Goal: Task Accomplishment & Management: Use online tool/utility

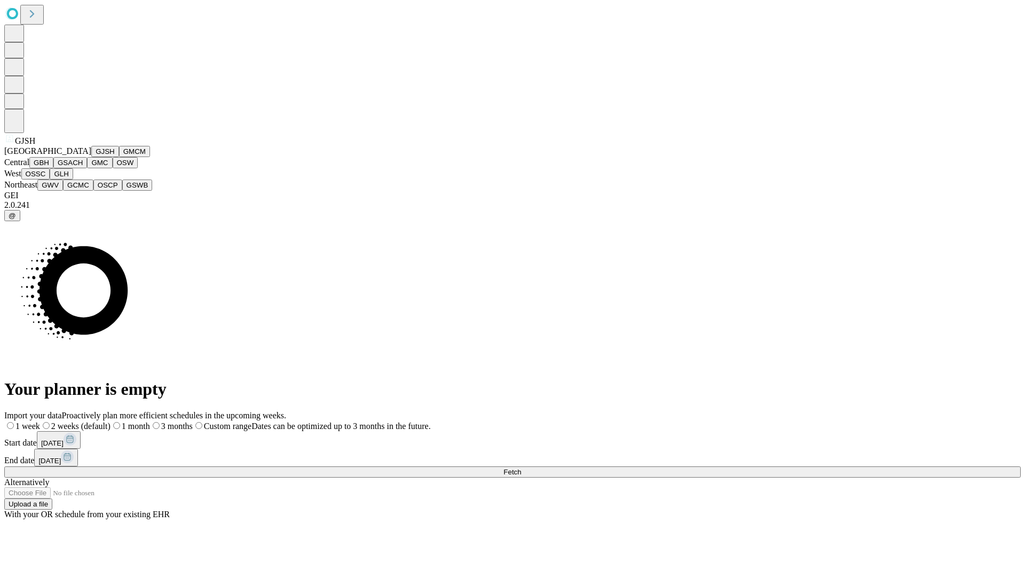
click at [91, 157] on button "GJSH" at bounding box center [105, 151] width 28 height 11
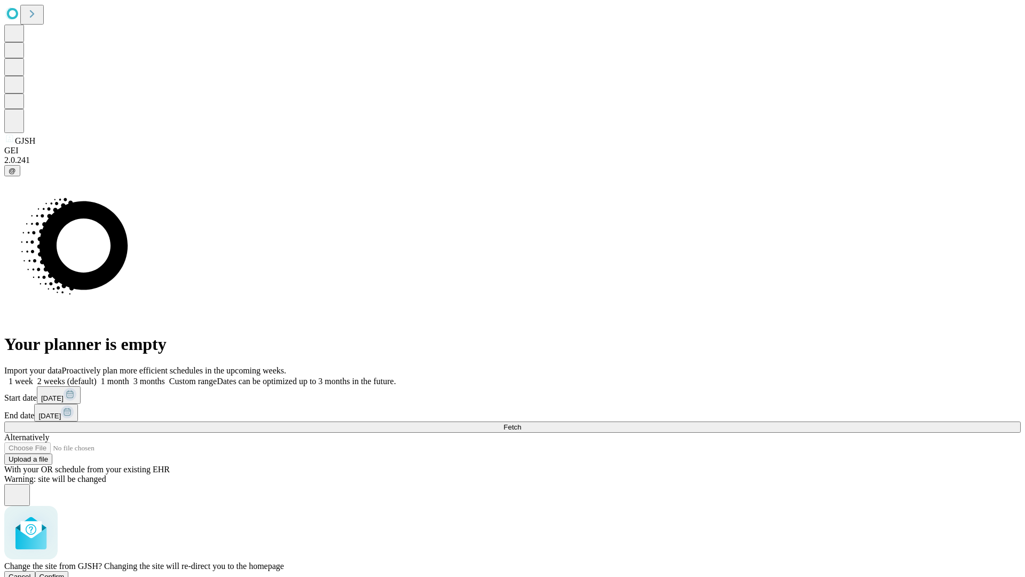
click at [65, 572] on span "Confirm" at bounding box center [52, 576] width 25 height 8
click at [33, 376] on label "1 week" at bounding box center [18, 380] width 29 height 9
click at [521, 423] on span "Fetch" at bounding box center [512, 427] width 18 height 8
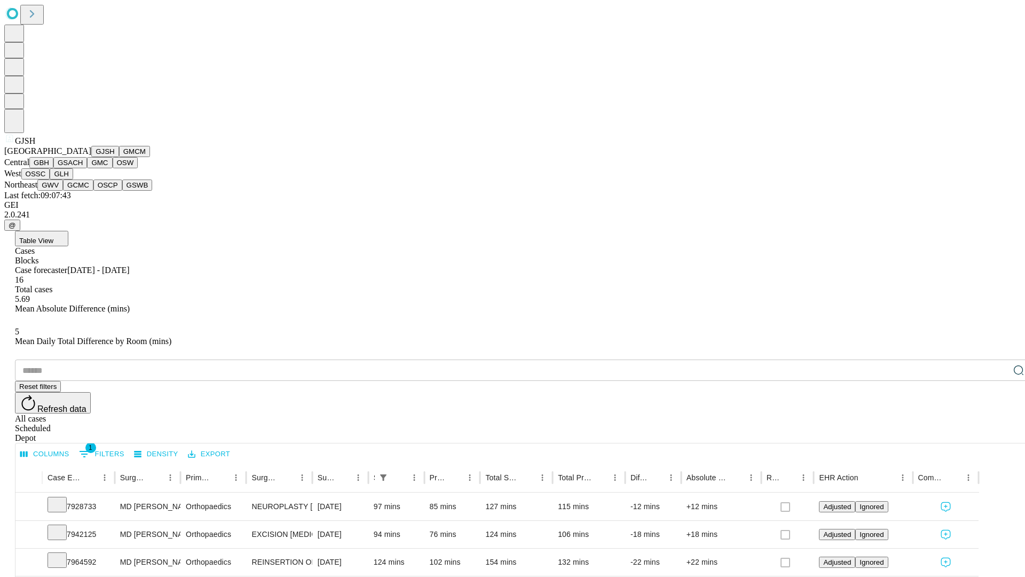
click at [119, 157] on button "GMCM" at bounding box center [134, 151] width 31 height 11
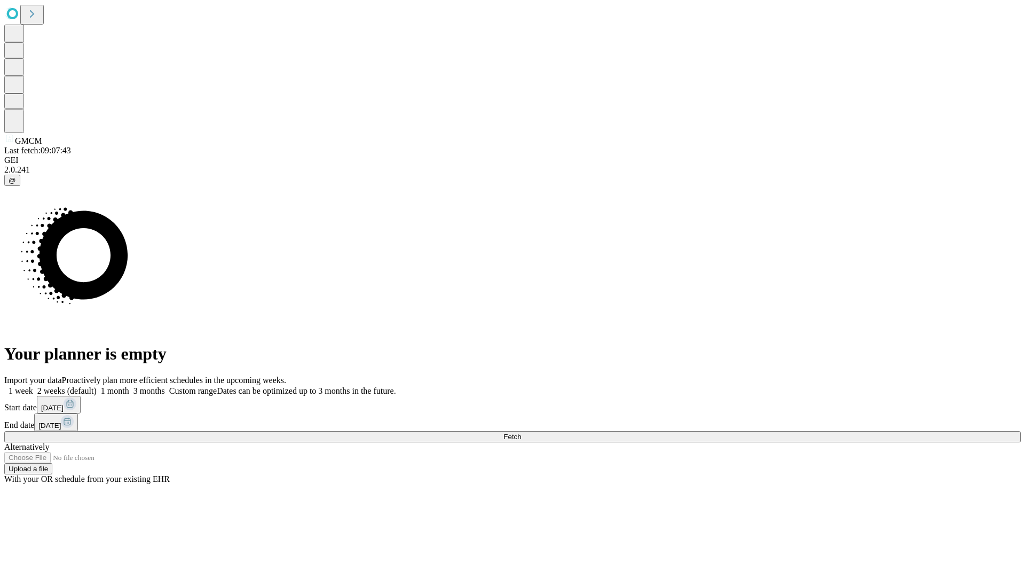
click at [33, 386] on label "1 week" at bounding box center [18, 390] width 29 height 9
click at [521, 432] on span "Fetch" at bounding box center [512, 436] width 18 height 8
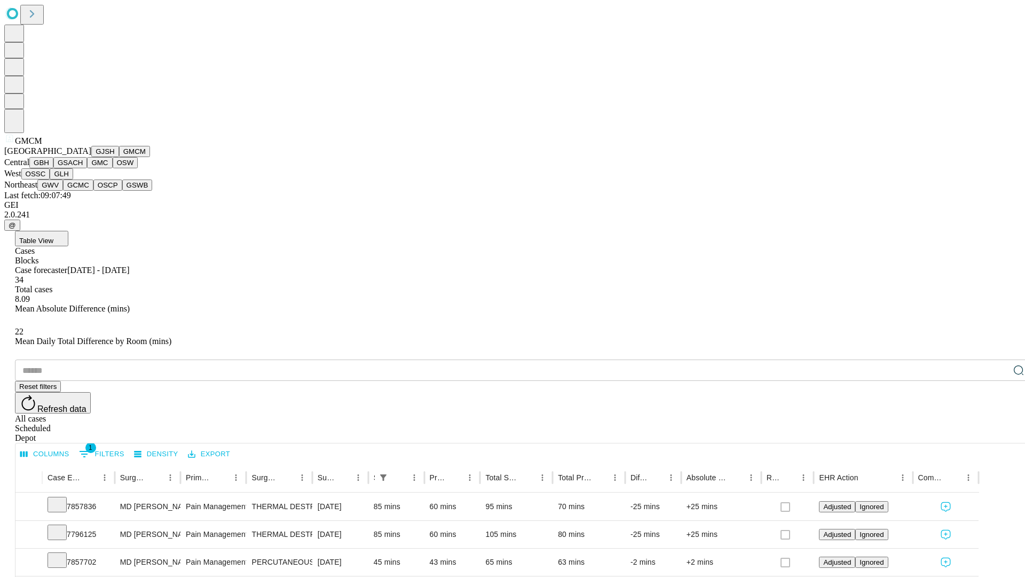
click at [53, 168] on button "GBH" at bounding box center [41, 162] width 24 height 11
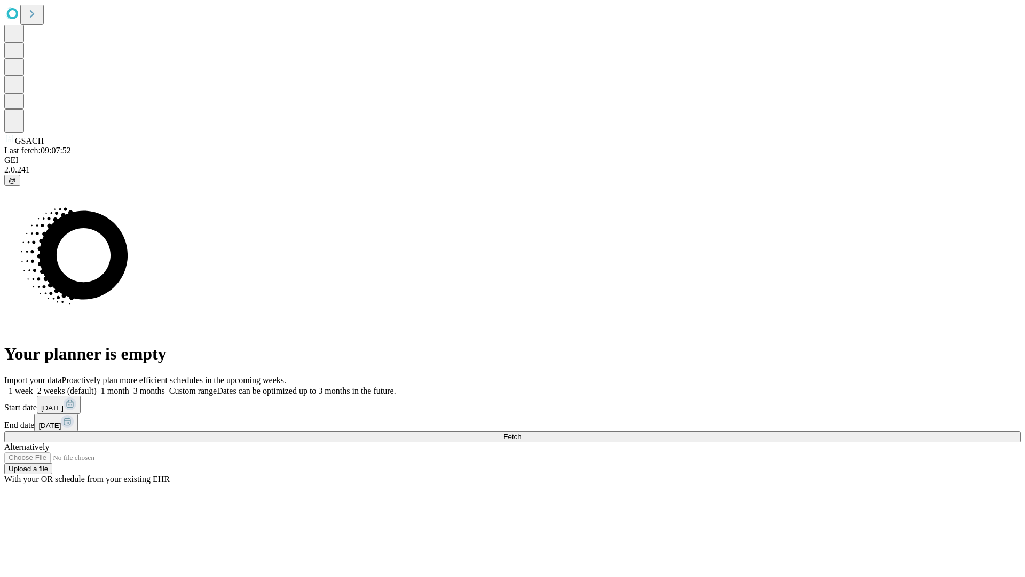
click at [33, 386] on label "1 week" at bounding box center [18, 390] width 29 height 9
click at [521, 432] on span "Fetch" at bounding box center [512, 436] width 18 height 8
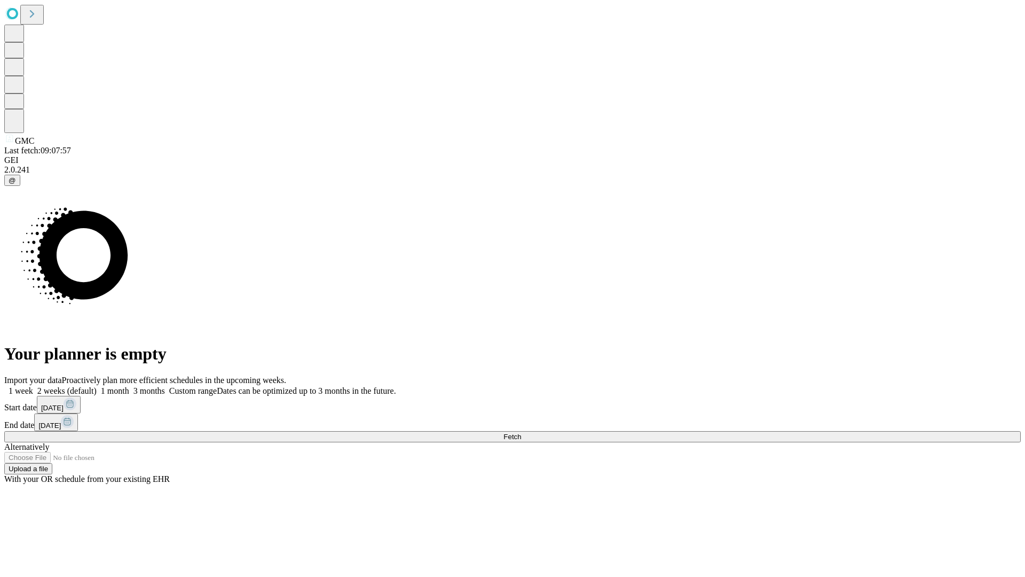
click at [521, 432] on span "Fetch" at bounding box center [512, 436] width 18 height 8
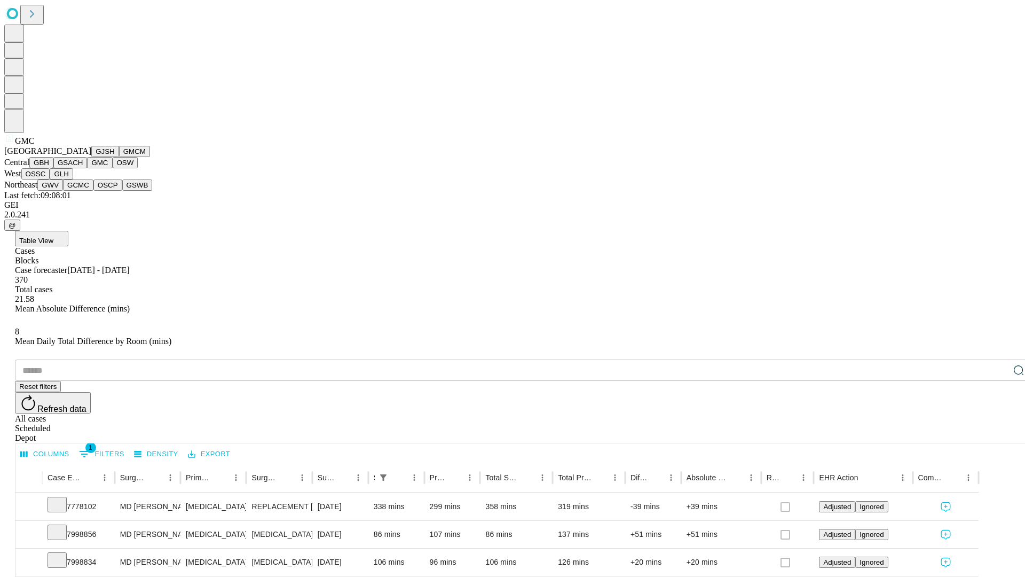
click at [113, 168] on button "OSW" at bounding box center [126, 162] width 26 height 11
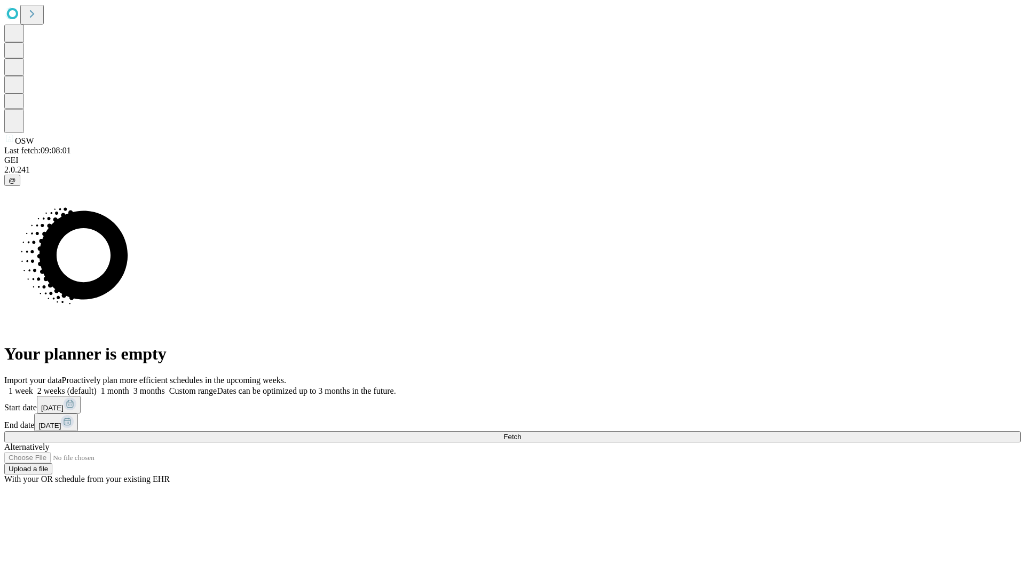
click at [33, 386] on label "1 week" at bounding box center [18, 390] width 29 height 9
click at [521, 432] on span "Fetch" at bounding box center [512, 436] width 18 height 8
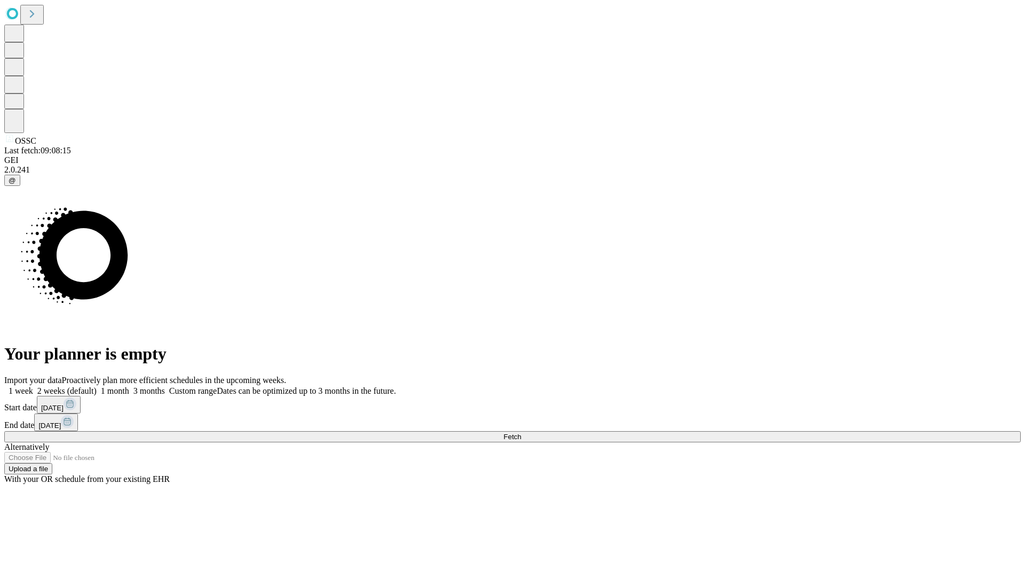
click at [33, 386] on label "1 week" at bounding box center [18, 390] width 29 height 9
click at [521, 432] on span "Fetch" at bounding box center [512, 436] width 18 height 8
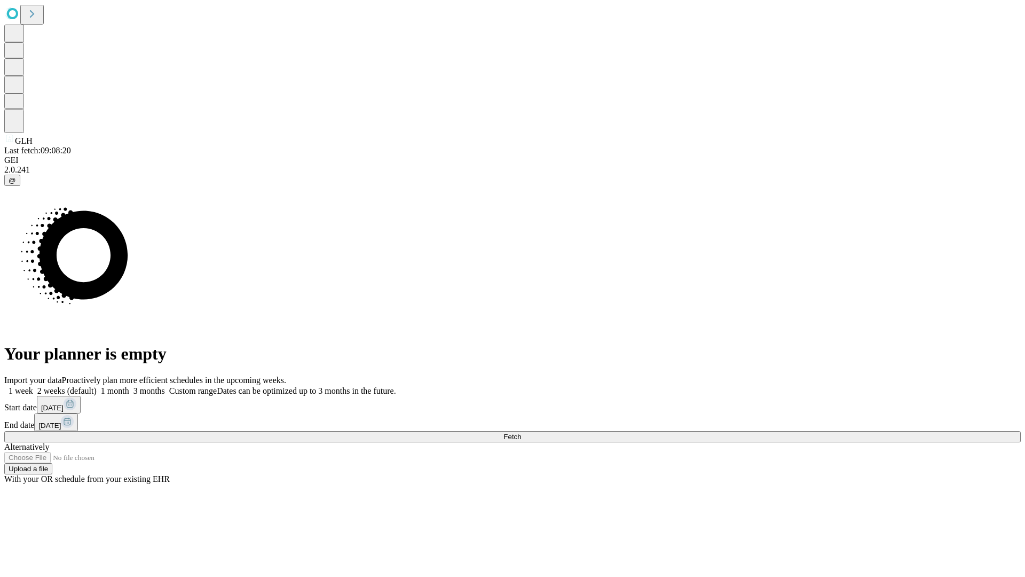
click at [33, 386] on label "1 week" at bounding box center [18, 390] width 29 height 9
click at [521, 432] on span "Fetch" at bounding box center [512, 436] width 18 height 8
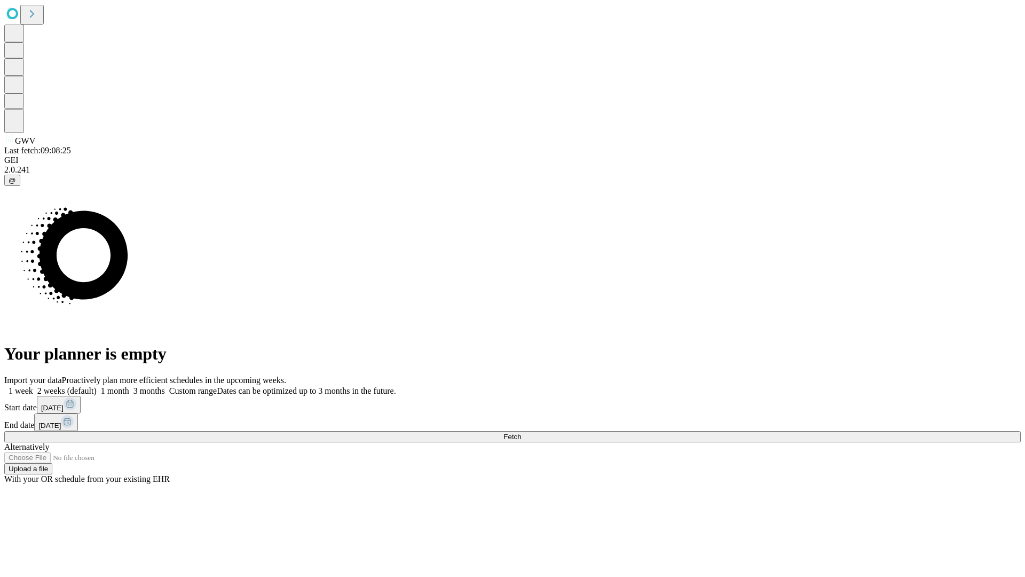
click at [33, 386] on label "1 week" at bounding box center [18, 390] width 29 height 9
click at [521, 432] on span "Fetch" at bounding box center [512, 436] width 18 height 8
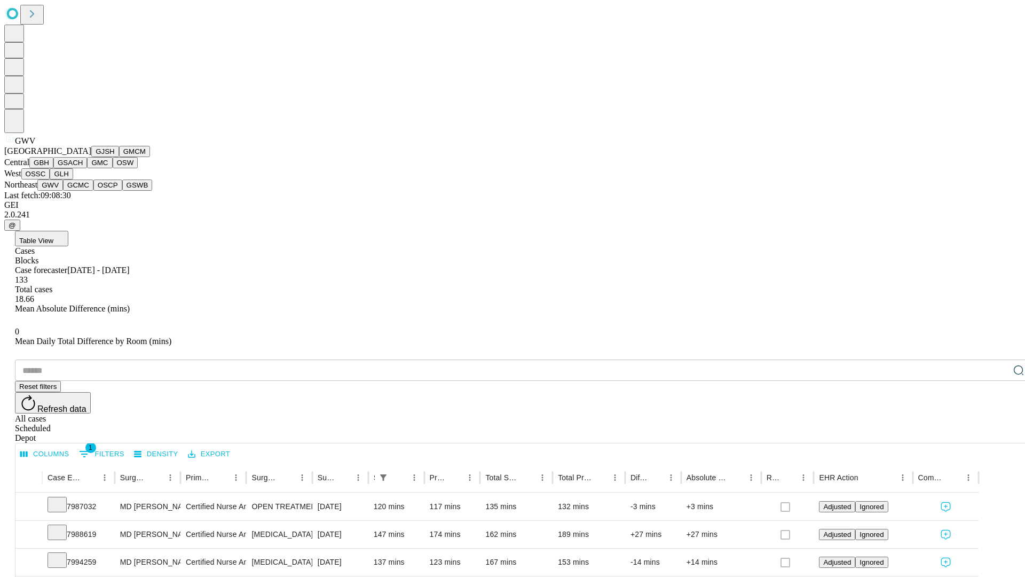
click at [83, 191] on button "GCMC" at bounding box center [78, 184] width 30 height 11
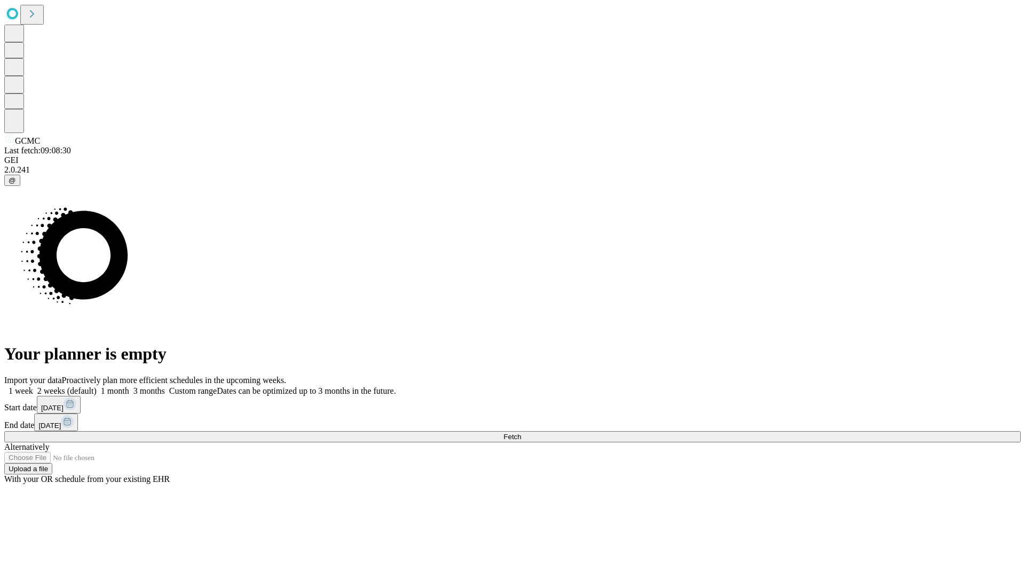
click at [33, 386] on label "1 week" at bounding box center [18, 390] width 29 height 9
click at [521, 432] on span "Fetch" at bounding box center [512, 436] width 18 height 8
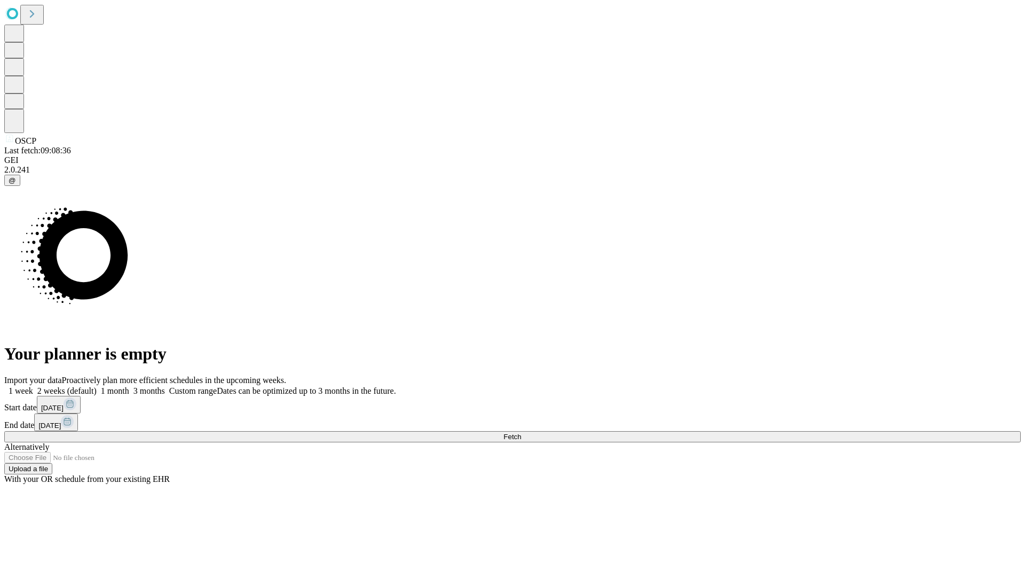
click at [33, 386] on label "1 week" at bounding box center [18, 390] width 29 height 9
click at [521, 432] on span "Fetch" at bounding box center [512, 436] width 18 height 8
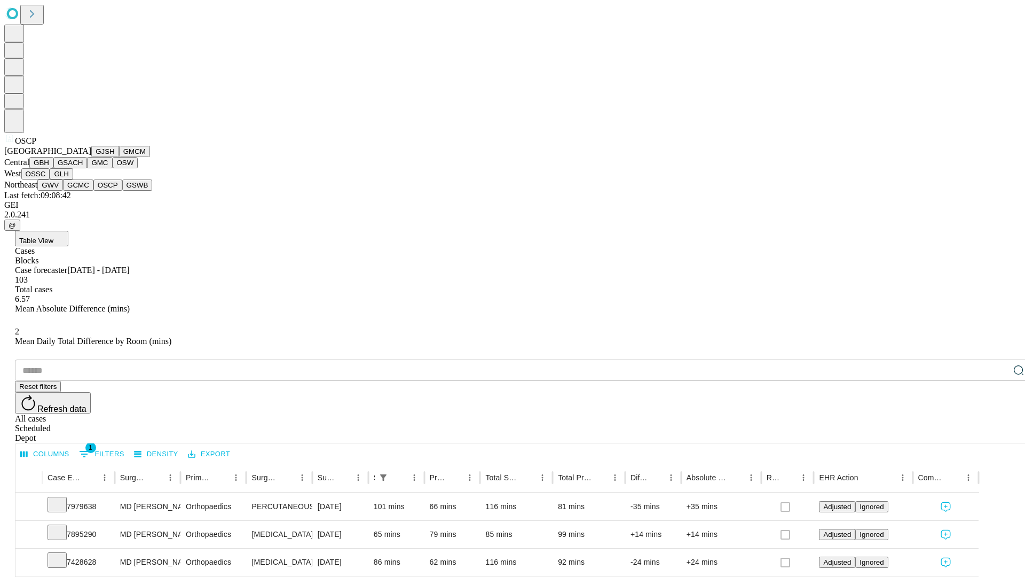
click at [122, 191] on button "GSWB" at bounding box center [137, 184] width 30 height 11
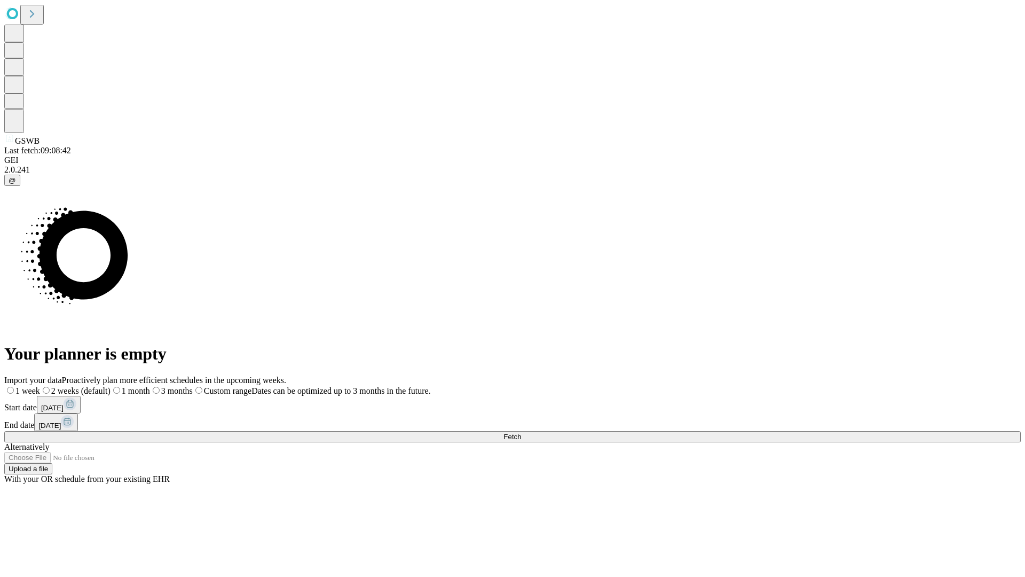
click at [40, 386] on label "1 week" at bounding box center [22, 390] width 36 height 9
click at [521, 432] on span "Fetch" at bounding box center [512, 436] width 18 height 8
